Goal: Information Seeking & Learning: Find specific fact

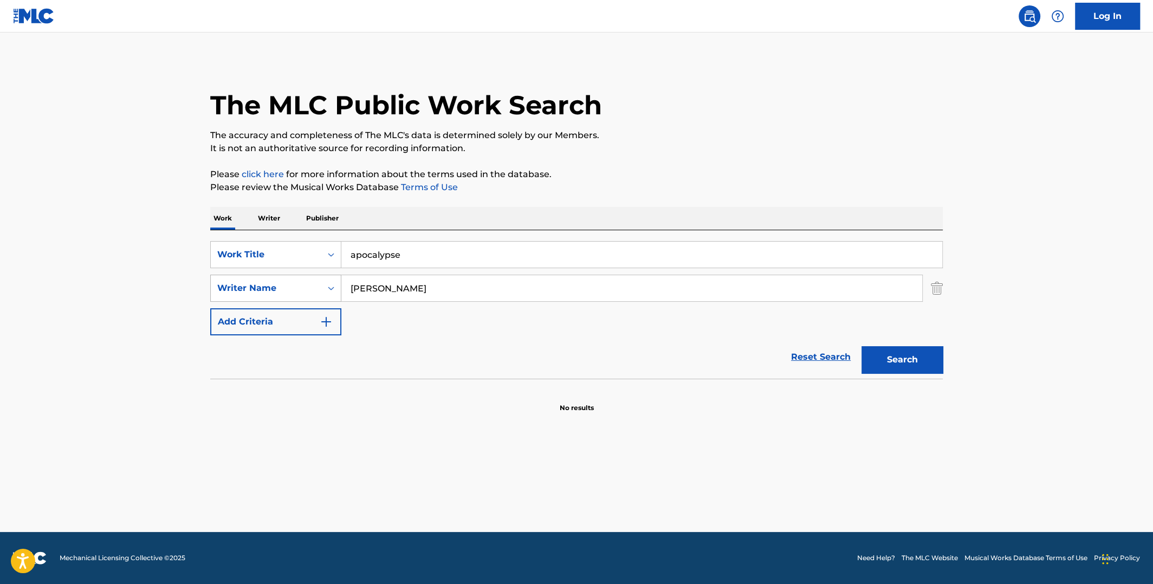
click at [286, 289] on div "SearchWithCriteriab30e8798-b22d-4b80-928b-792214e56d0d Writer Name [PERSON_NAME]" at bounding box center [576, 288] width 733 height 27
type input "jimin"
drag, startPoint x: 408, startPoint y: 250, endPoint x: 315, endPoint y: 244, distance: 93.4
click at [302, 257] on div "SearchWithCriteria6933c091-4308-4bf8-b7c5-baf83383999d Work Title apocalypse" at bounding box center [576, 254] width 733 height 27
type input "who"
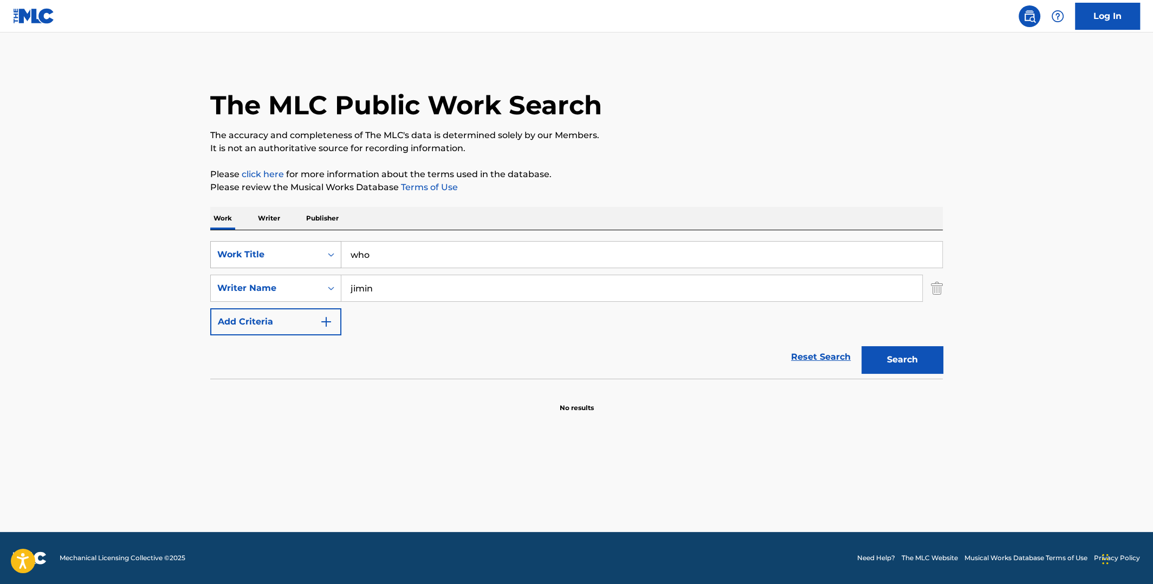
click at [862, 346] on button "Search" at bounding box center [902, 359] width 81 height 27
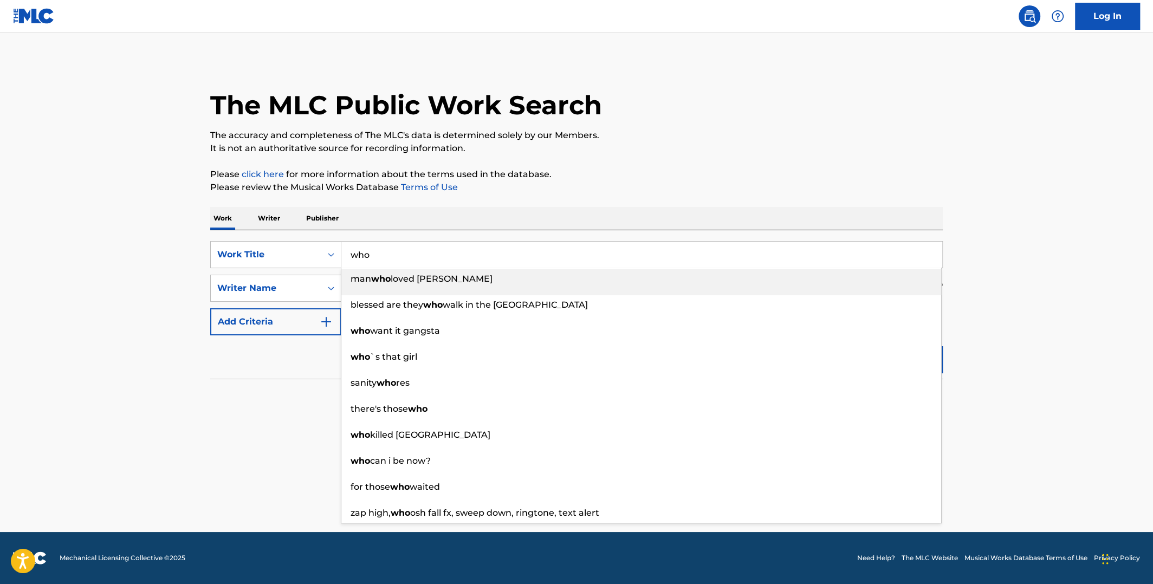
click at [810, 163] on div "The MLC Public Work Search The accuracy and completeness of The MLC's data is d…" at bounding box center [576, 236] width 759 height 353
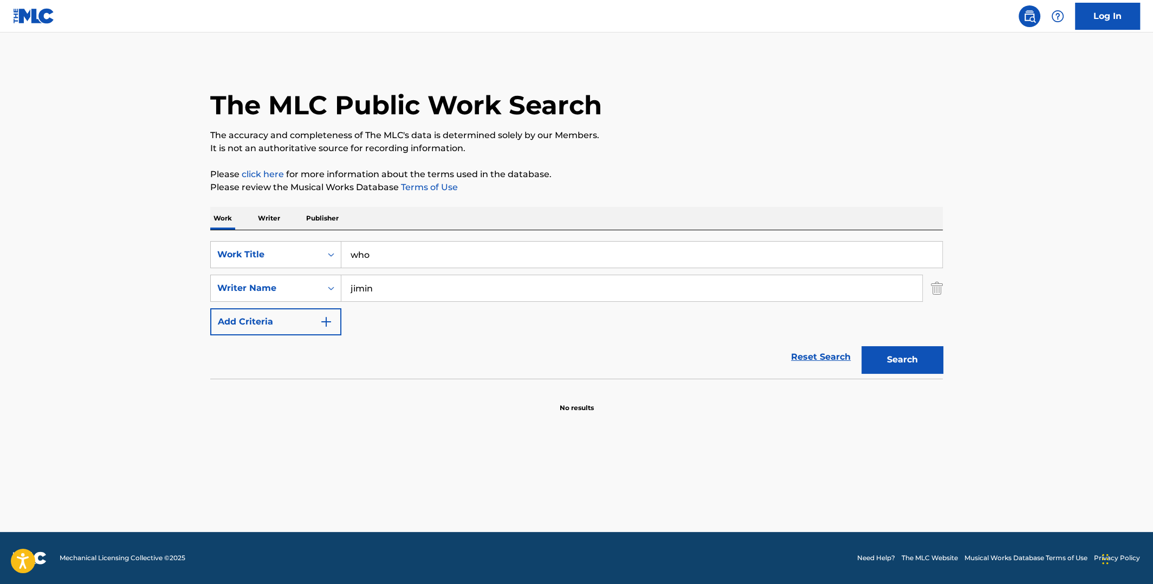
click at [912, 366] on button "Search" at bounding box center [902, 359] width 81 height 27
drag, startPoint x: 404, startPoint y: 293, endPoint x: 310, endPoint y: 290, distance: 94.9
click at [310, 292] on div "SearchWithCriteriab30e8798-b22d-4b80-928b-792214e56d0d Writer Name [PERSON_NAME]" at bounding box center [576, 288] width 733 height 27
type input "[PERSON_NAME]"
click at [862, 346] on button "Search" at bounding box center [902, 359] width 81 height 27
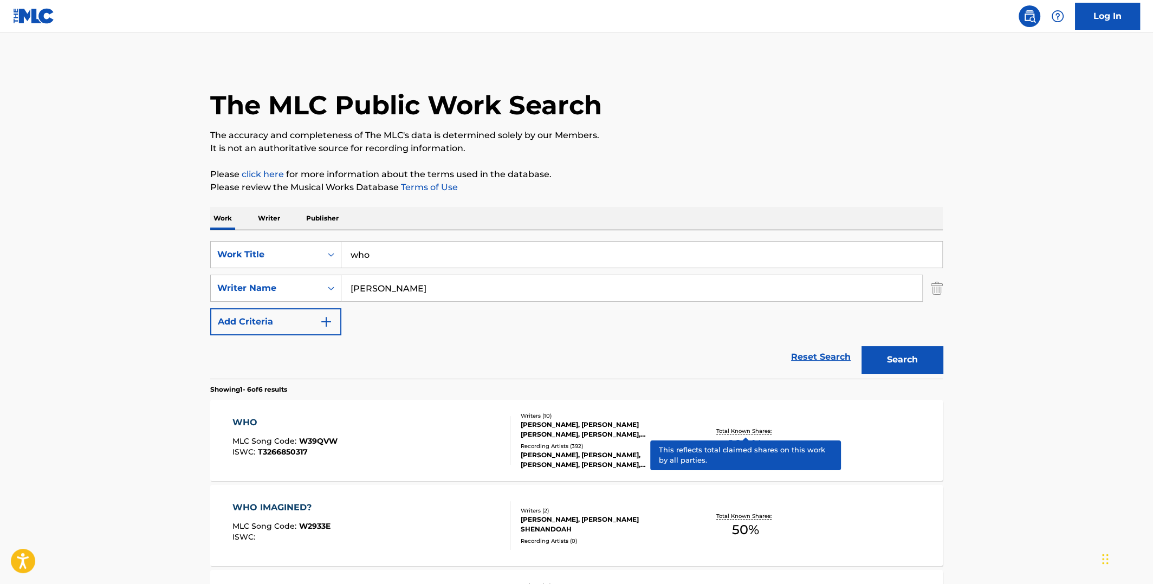
click at [734, 431] on p "Total Known Shares:" at bounding box center [746, 431] width 58 height 8
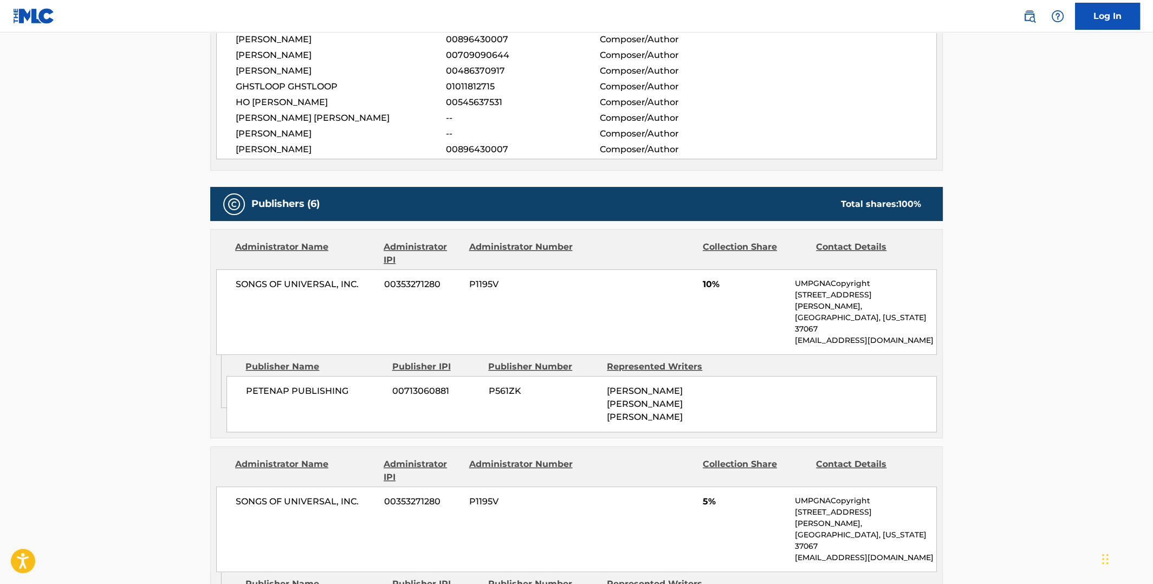
scroll to position [541, 0]
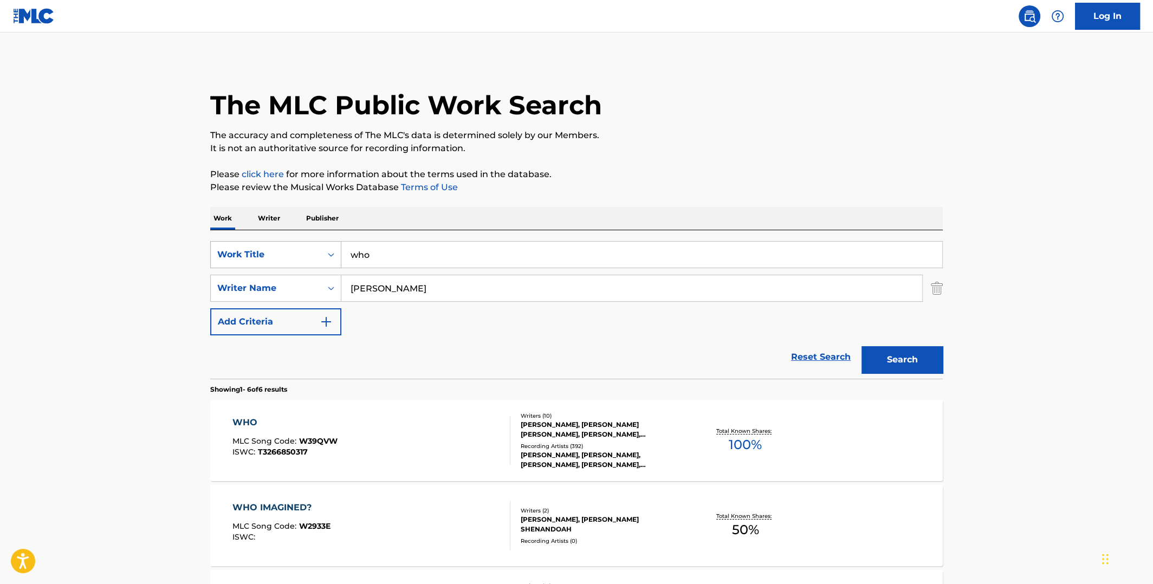
drag, startPoint x: 392, startPoint y: 251, endPoint x: 332, endPoint y: 254, distance: 60.2
click at [332, 254] on div "SearchWithCriteria6933c091-4308-4bf8-b7c5-baf83383999d Work Title who" at bounding box center [576, 254] width 733 height 27
type input "ca"
drag, startPoint x: 381, startPoint y: 289, endPoint x: 309, endPoint y: 291, distance: 72.1
click at [309, 291] on div "SearchWithCriteriab30e8798-b22d-4b80-928b-792214e56d0d Writer Name [PERSON_NAME]" at bounding box center [576, 288] width 733 height 27
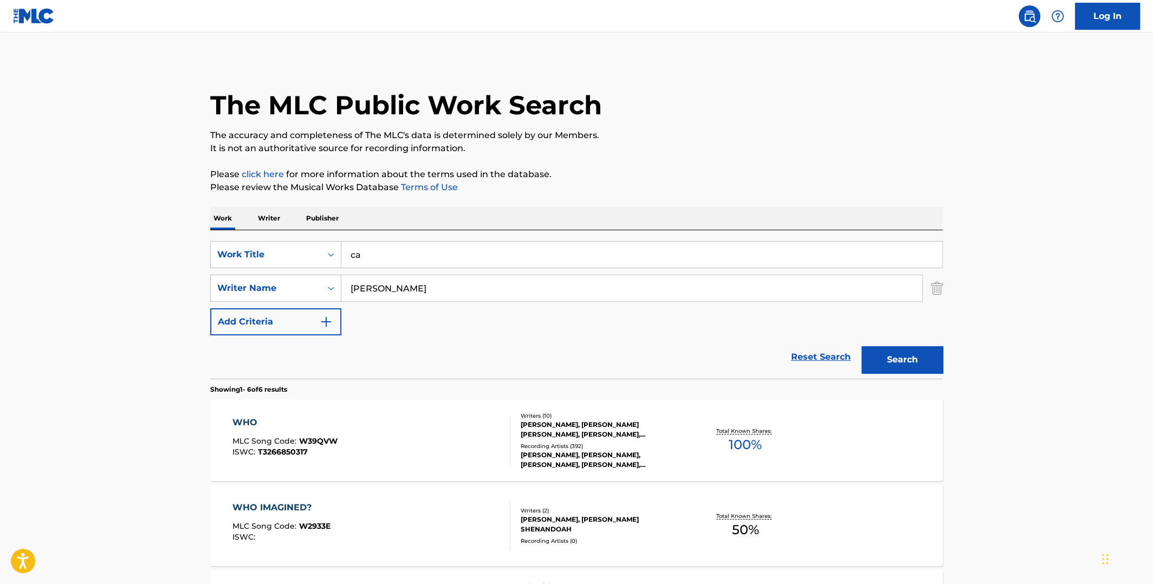
type input "[PERSON_NAME]"
drag, startPoint x: 415, startPoint y: 256, endPoint x: 337, endPoint y: 256, distance: 78.6
click at [337, 256] on div "SearchWithCriteria6933c091-4308-4bf8-b7c5-baf83383999d Work Title ca" at bounding box center [576, 254] width 733 height 27
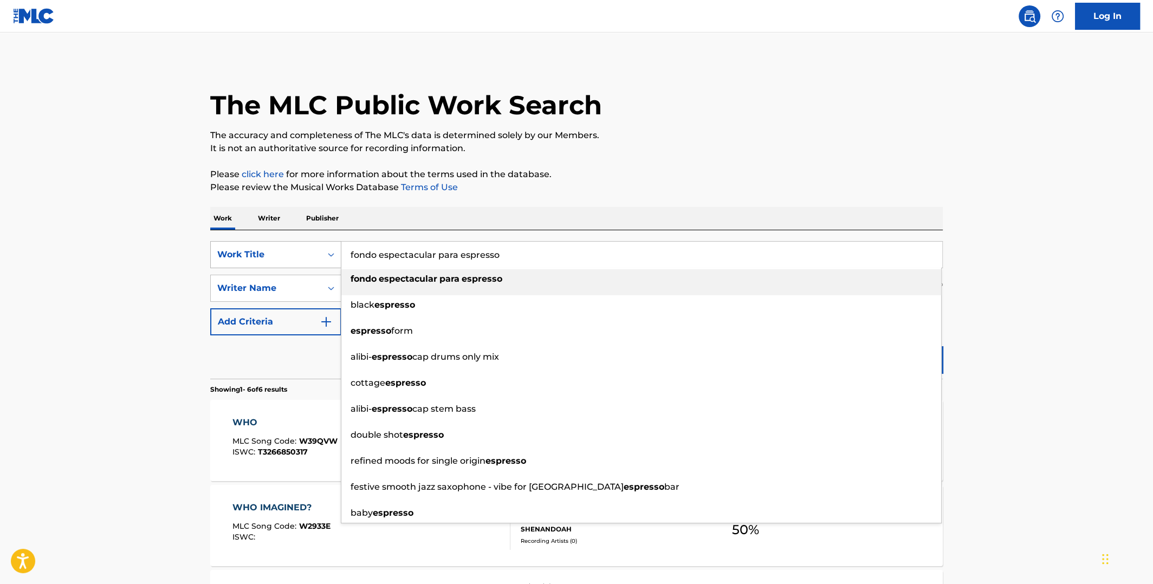
drag, startPoint x: 459, startPoint y: 250, endPoint x: 294, endPoint y: 267, distance: 165.6
click at [295, 267] on div "SearchWithCriteria6933c091-4308-4bf8-b7c5-baf83383999d Work Title fondo especta…" at bounding box center [576, 254] width 733 height 27
type input "espresso"
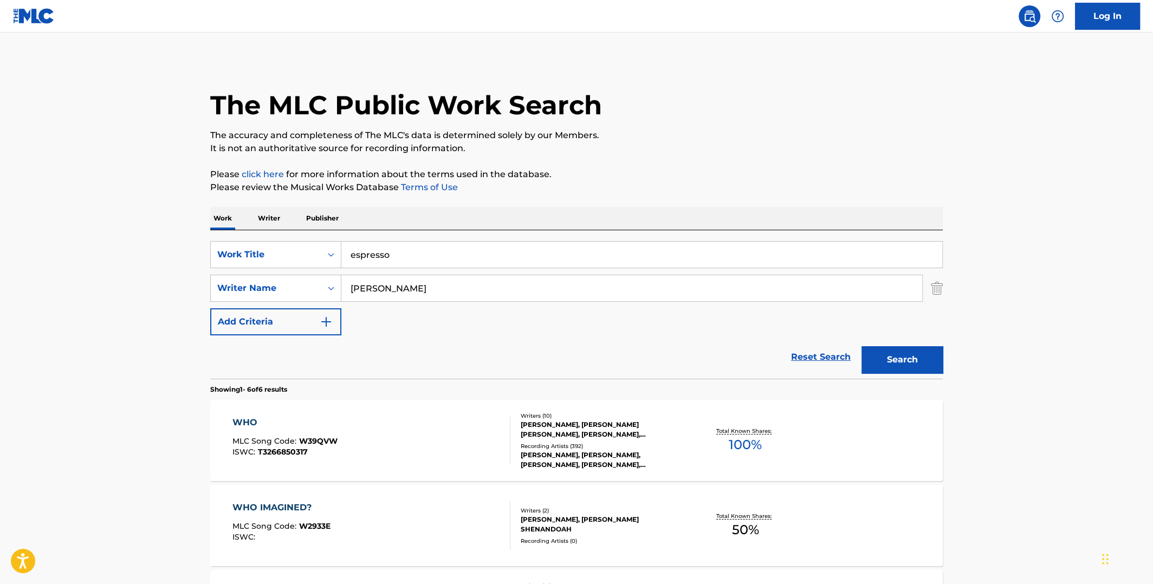
click at [800, 191] on p "Please review the Musical Works Database Terms of Use" at bounding box center [576, 187] width 733 height 13
click at [901, 357] on button "Search" at bounding box center [902, 359] width 81 height 27
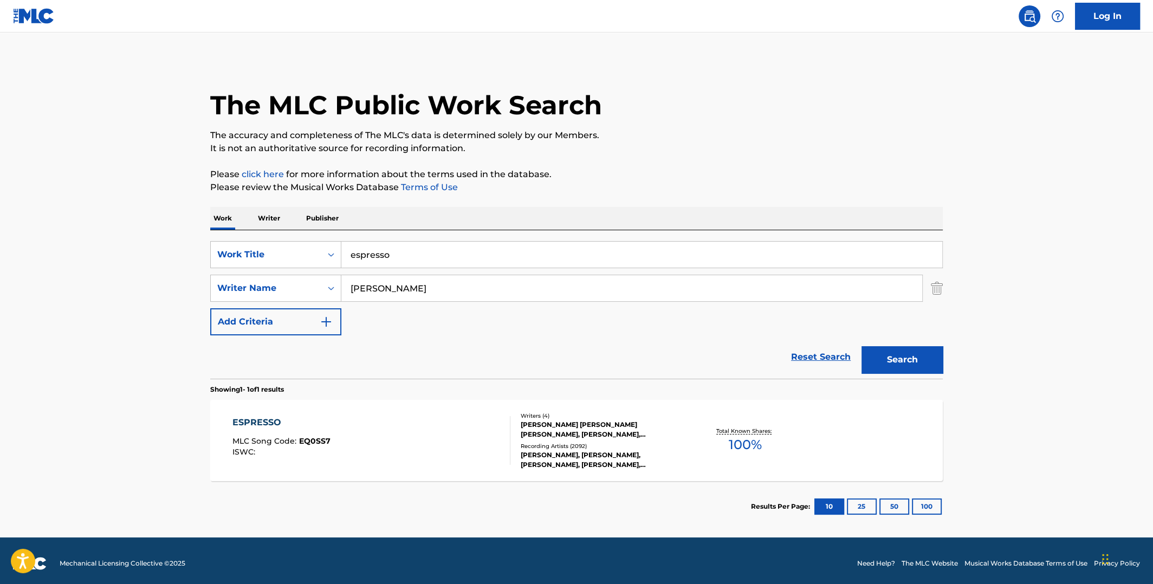
click at [755, 440] on span "100 %" at bounding box center [745, 445] width 33 height 20
drag, startPoint x: 421, startPoint y: 294, endPoint x: 333, endPoint y: 289, distance: 87.9
click at [334, 291] on div "SearchWithCriteriab30e8798-b22d-4b80-928b-792214e56d0d Writer Name [PERSON_NAME]" at bounding box center [576, 288] width 733 height 27
type input "[PERSON_NAME]"
drag, startPoint x: 389, startPoint y: 259, endPoint x: 339, endPoint y: 261, distance: 50.5
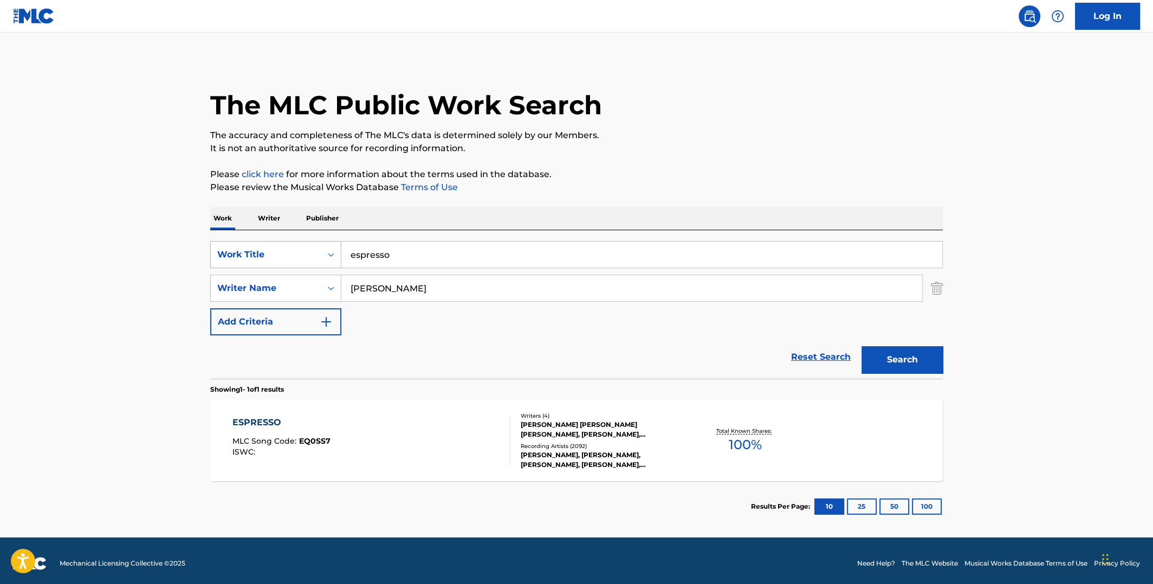
click at [337, 261] on div "SearchWithCriteria6933c091-4308-4bf8-b7c5-baf83383999d Work Title espresso" at bounding box center [576, 254] width 733 height 27
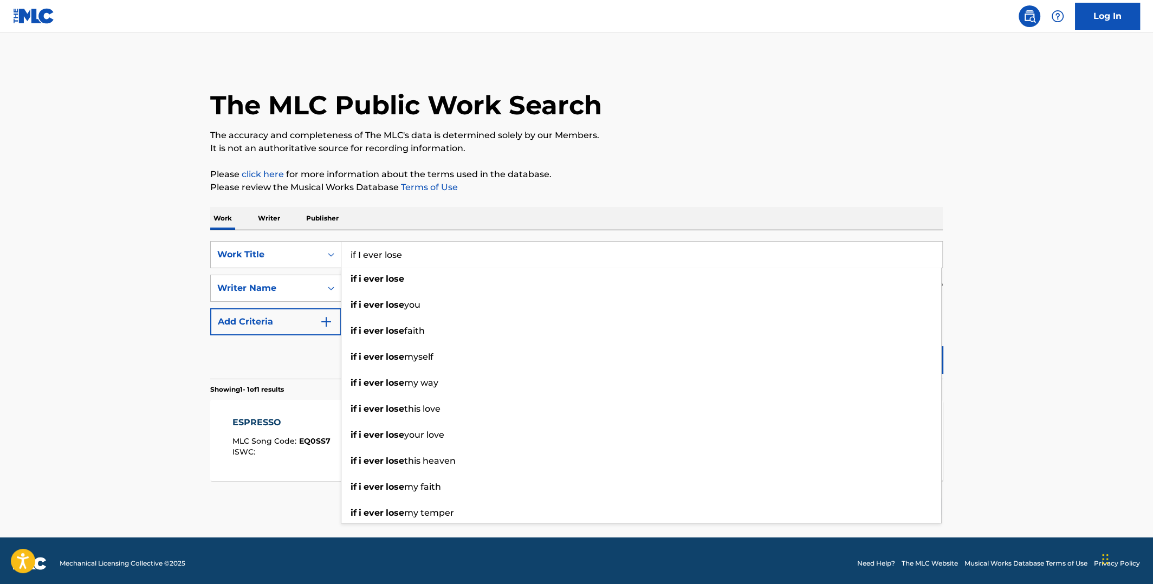
type input "if I ever lose"
click at [652, 166] on div "The MLC Public Work Search The accuracy and completeness of The MLC's data is d…" at bounding box center [576, 296] width 759 height 473
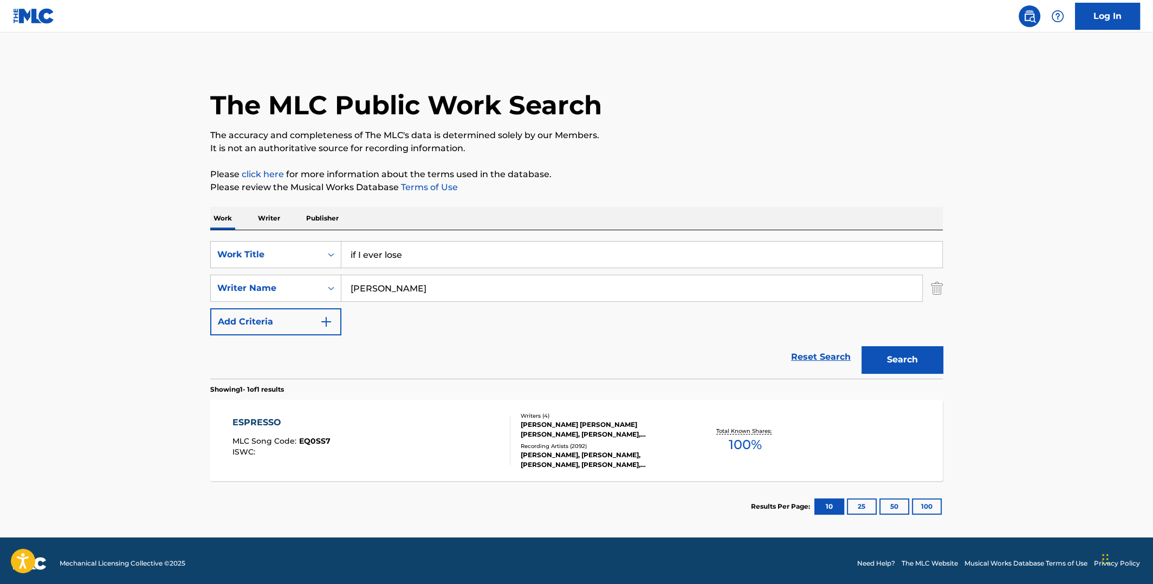
click at [925, 358] on button "Search" at bounding box center [902, 359] width 81 height 27
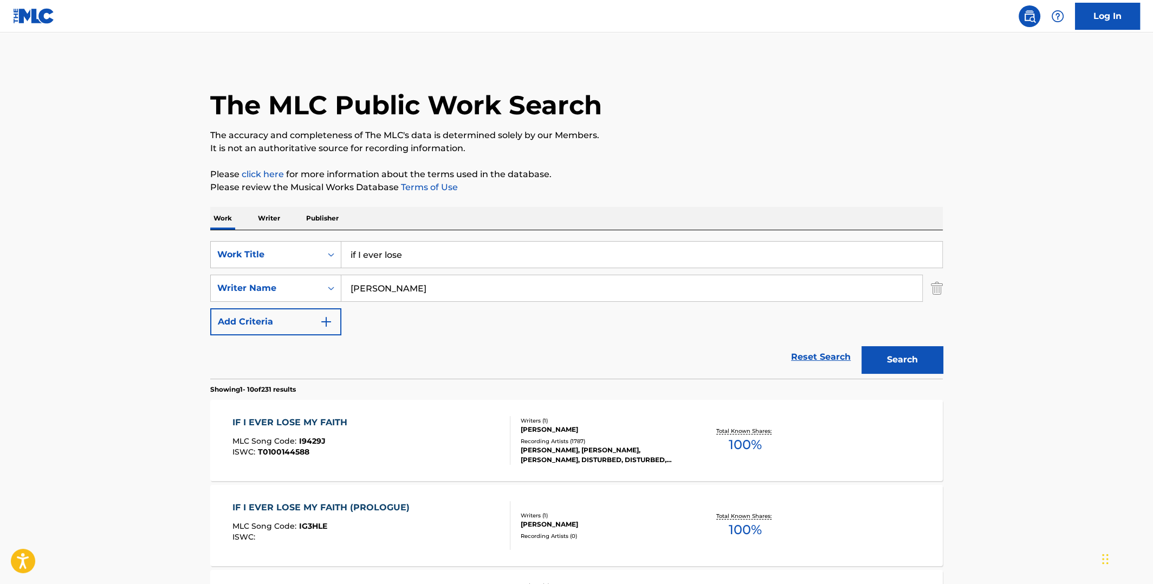
click at [749, 426] on div "Total Known Shares: 100 %" at bounding box center [746, 440] width 122 height 33
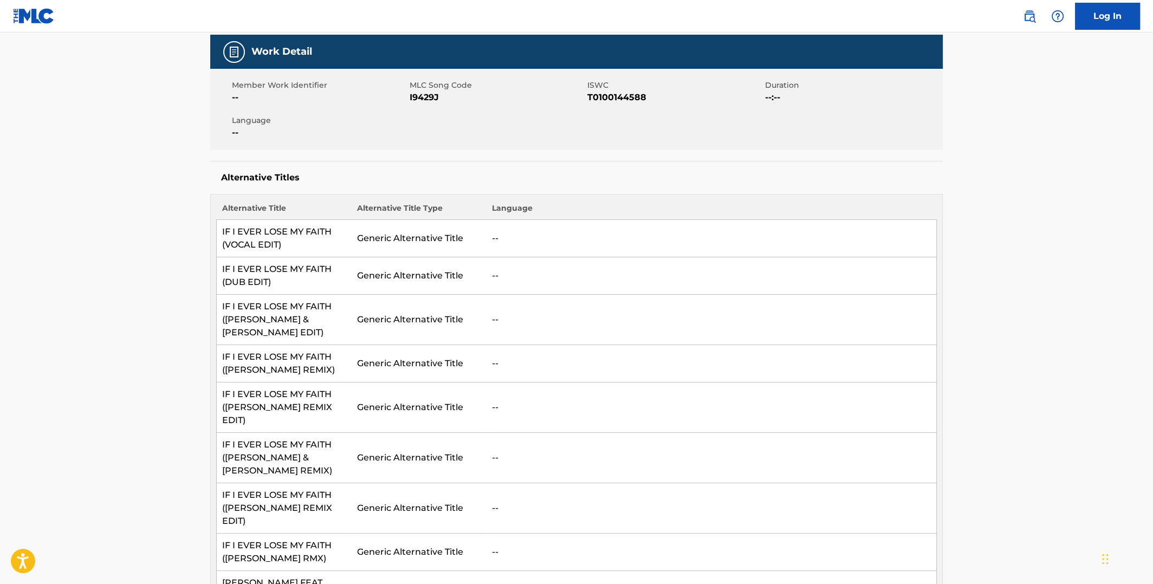
scroll to position [54, 0]
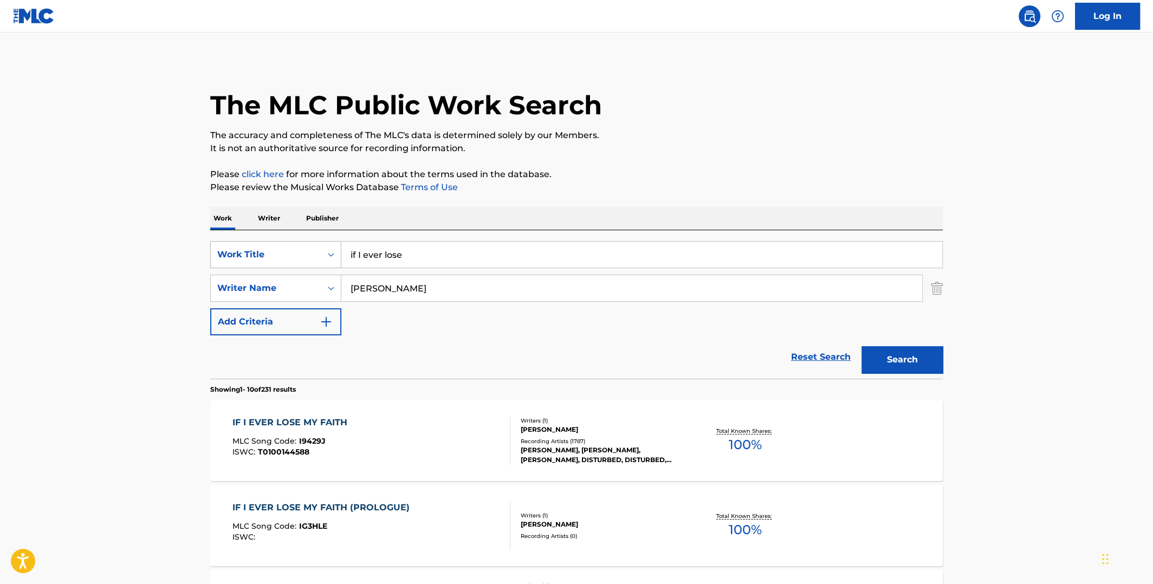
drag, startPoint x: 433, startPoint y: 256, endPoint x: 315, endPoint y: 254, distance: 117.7
click at [319, 254] on div "SearchWithCriteria6933c091-4308-4bf8-b7c5-baf83383999d Work Title if I ever lose" at bounding box center [576, 254] width 733 height 27
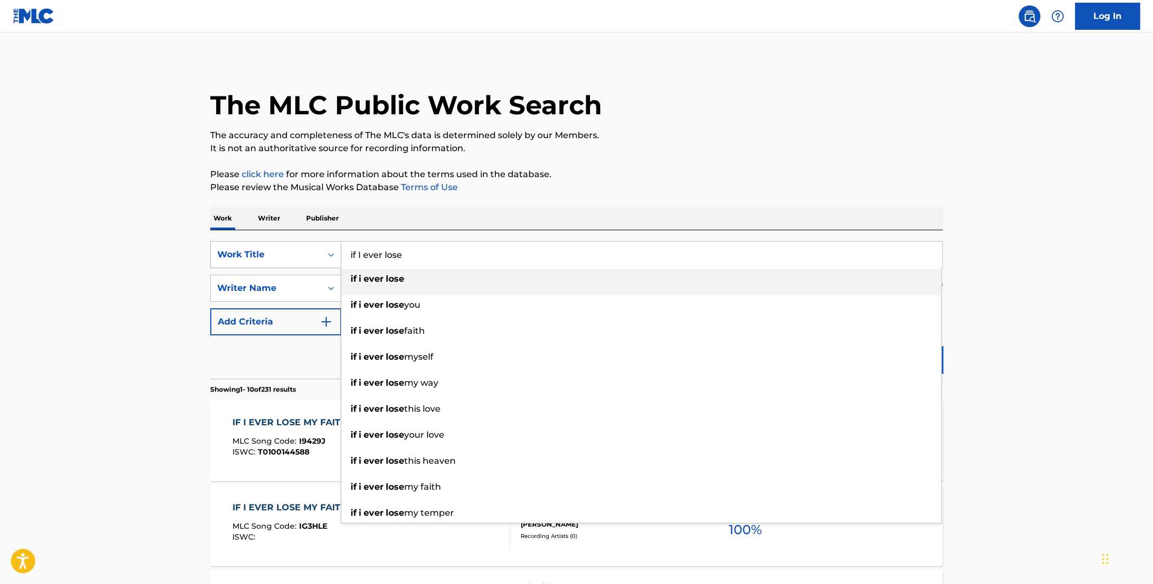
paste input "If You Love Somebody Set Them Fre"
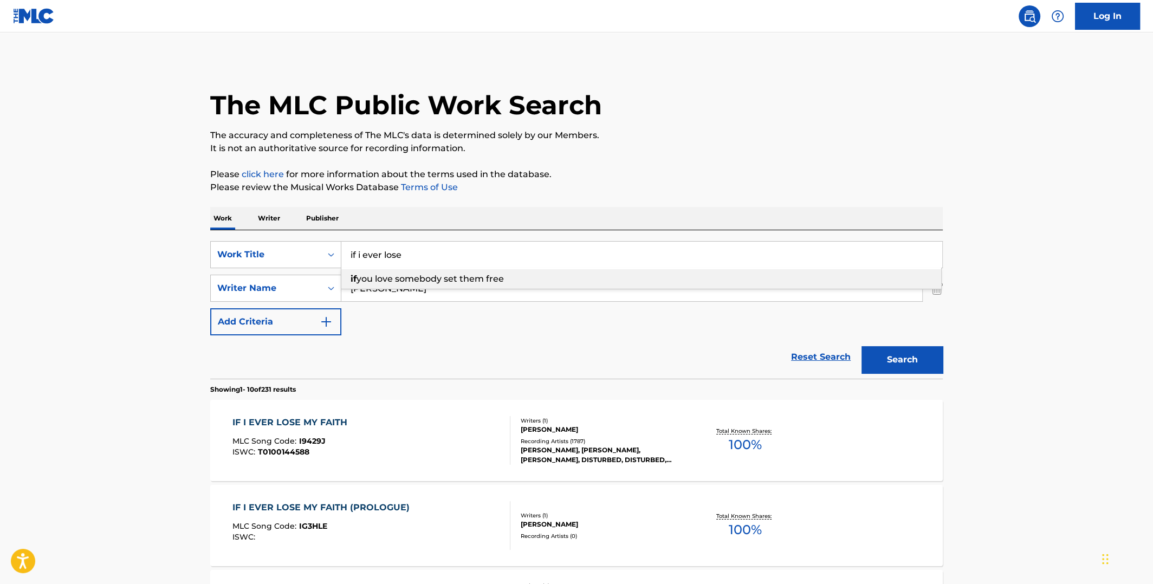
click at [417, 276] on span "you love somebody set them free" at bounding box center [430, 279] width 147 height 10
type input "if you love somebody set them free"
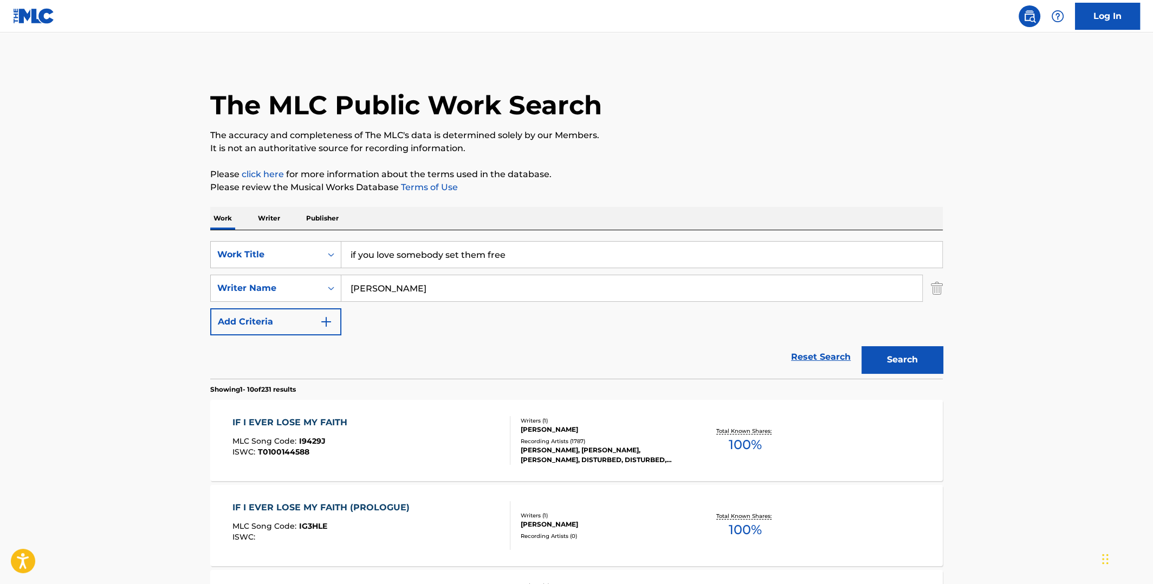
click at [889, 371] on button "Search" at bounding box center [902, 359] width 81 height 27
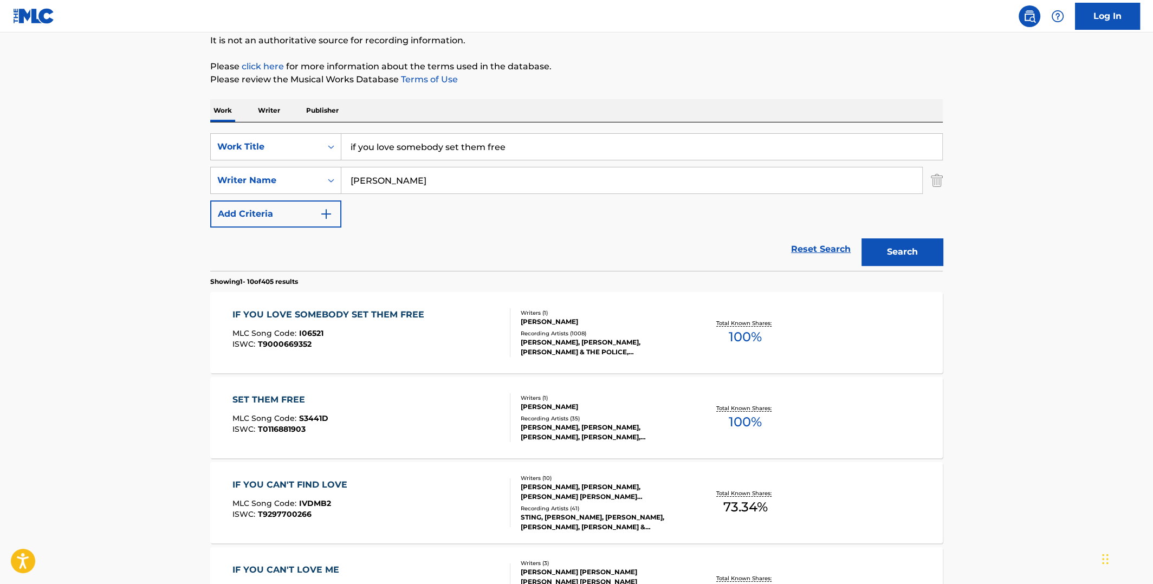
scroll to position [108, 0]
click at [741, 337] on span "100 %" at bounding box center [745, 337] width 33 height 20
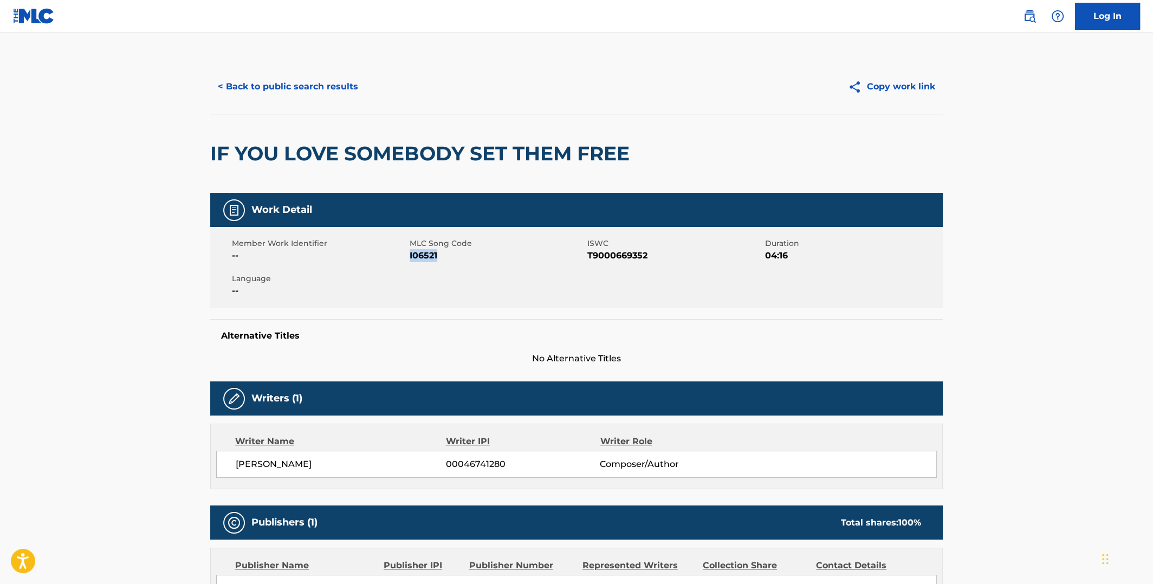
drag, startPoint x: 439, startPoint y: 253, endPoint x: 410, endPoint y: 259, distance: 29.5
click at [410, 259] on span "I06521" at bounding box center [497, 255] width 175 height 13
copy span "I06521"
drag, startPoint x: 646, startPoint y: 253, endPoint x: 589, endPoint y: 253, distance: 56.9
click at [589, 253] on span "T9000669352" at bounding box center [675, 255] width 175 height 13
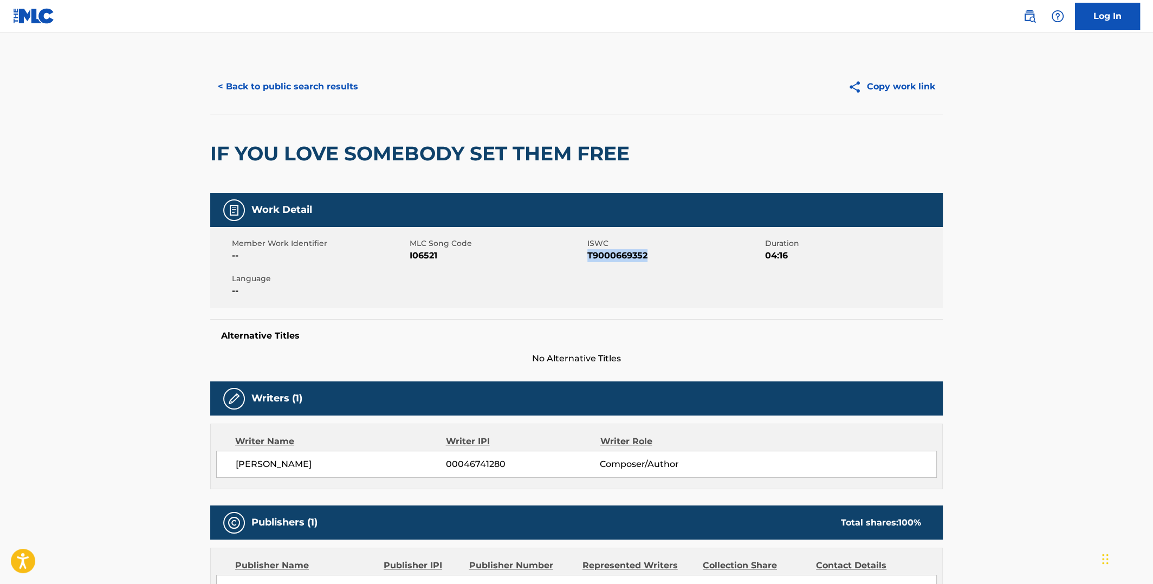
copy span "T9000669352"
